Goal: Navigation & Orientation: Understand site structure

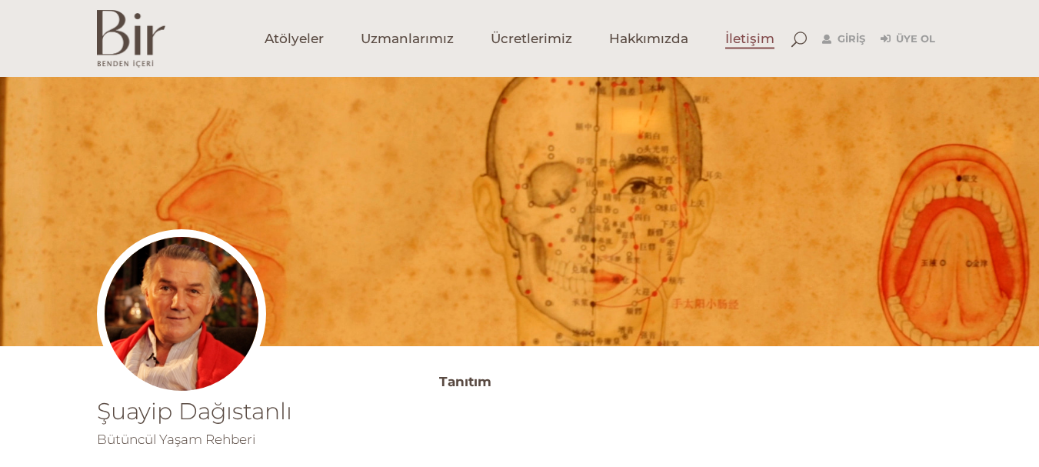
click at [748, 38] on span "İletişim" at bounding box center [749, 39] width 49 height 18
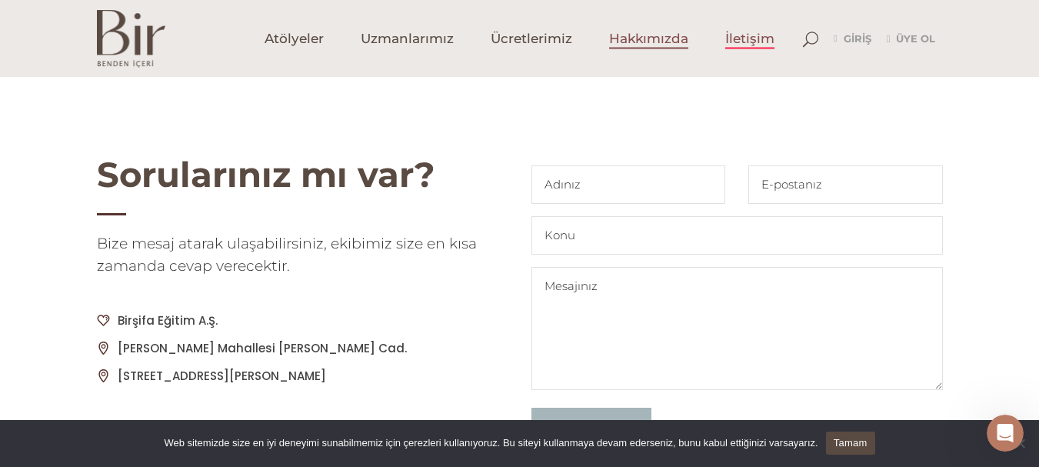
click at [665, 34] on span "Hakkımızda" at bounding box center [648, 39] width 79 height 18
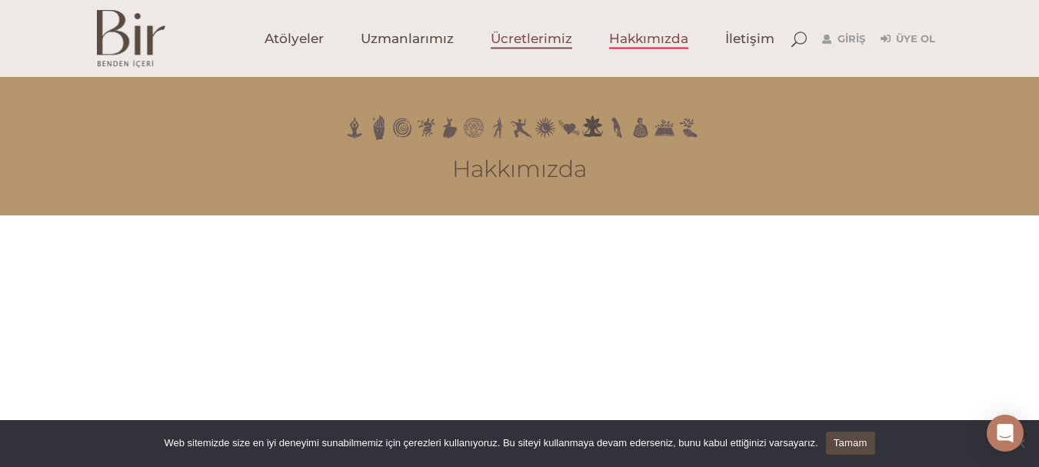
click at [545, 38] on span "Ücretlerimiz" at bounding box center [532, 39] width 82 height 18
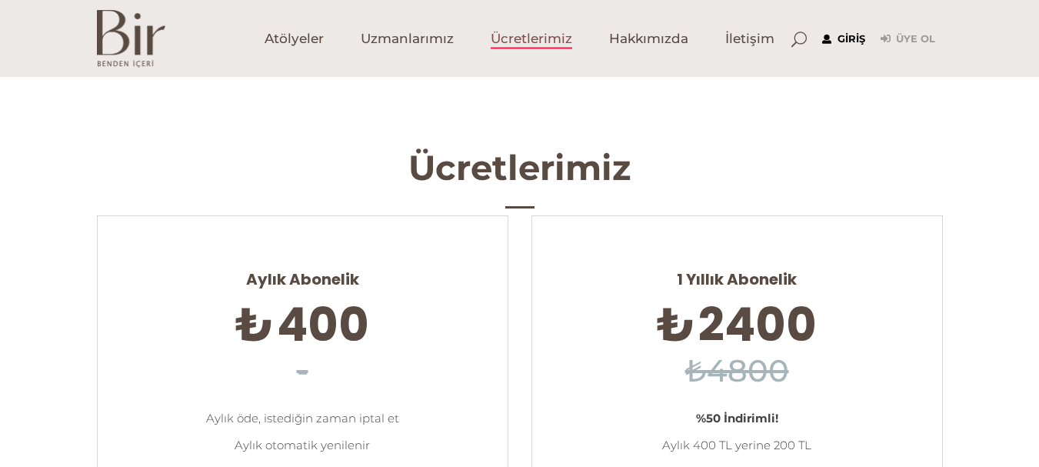
click at [851, 37] on link "Giriş" at bounding box center [843, 39] width 43 height 18
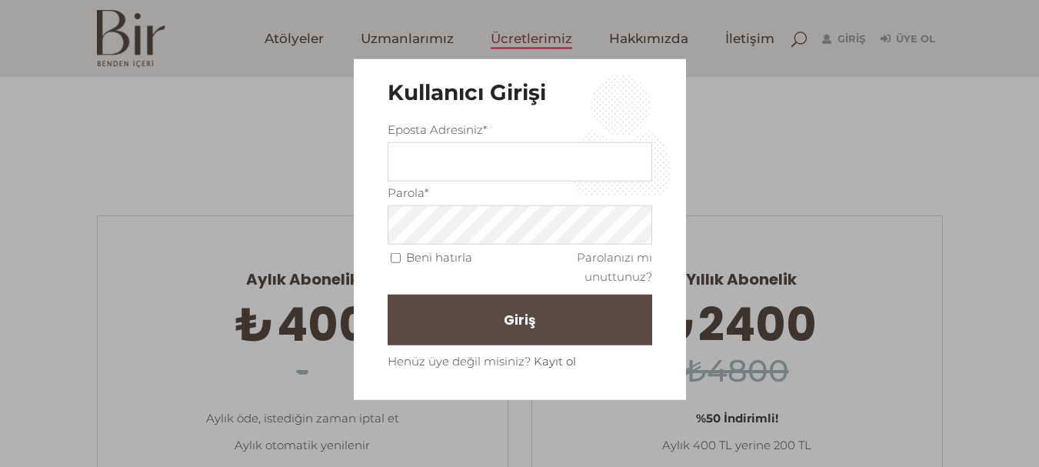
click at [546, 360] on link "Kayıt ol" at bounding box center [555, 361] width 42 height 15
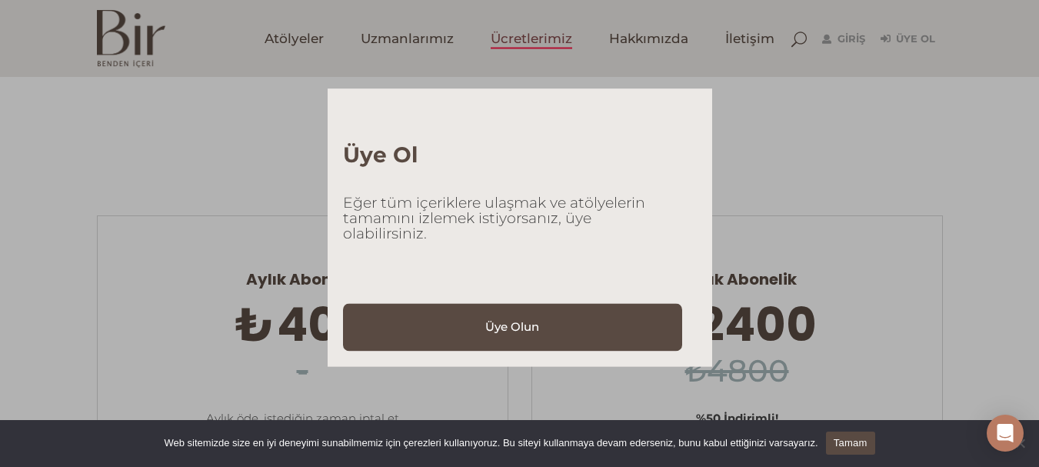
click at [819, 154] on div "Üye Ol Eğer tüm içeriklere ulaşmak ve atölyelerin tamamını izlemek istiyorsanız…" at bounding box center [519, 233] width 1039 height 467
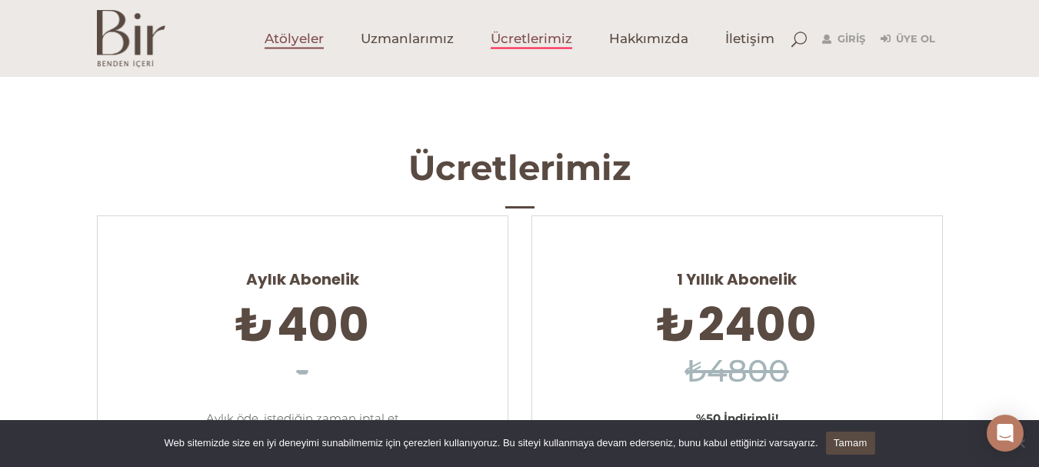
click at [298, 32] on span "Atölyeler" at bounding box center [294, 39] width 59 height 18
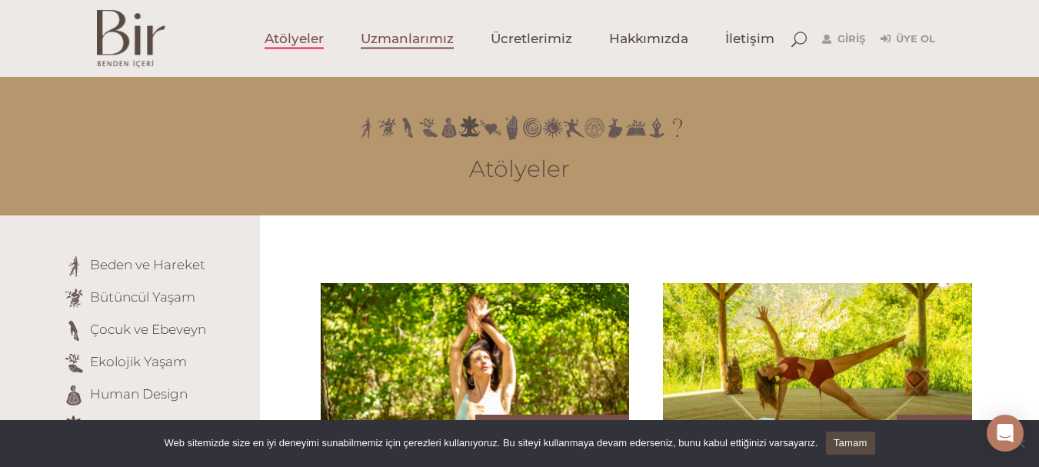
click at [432, 44] on span "Uzmanlarımız" at bounding box center [407, 39] width 93 height 18
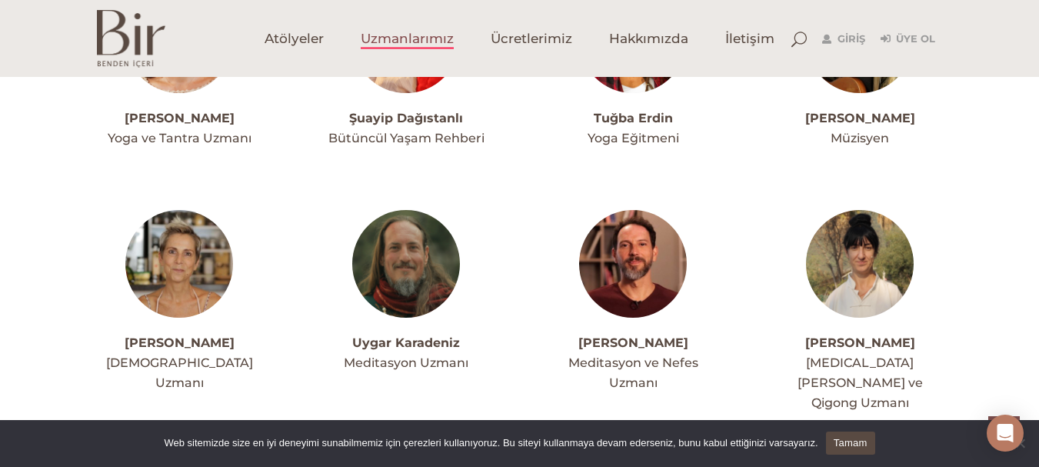
scroll to position [4231, 0]
